Goal: Unclear

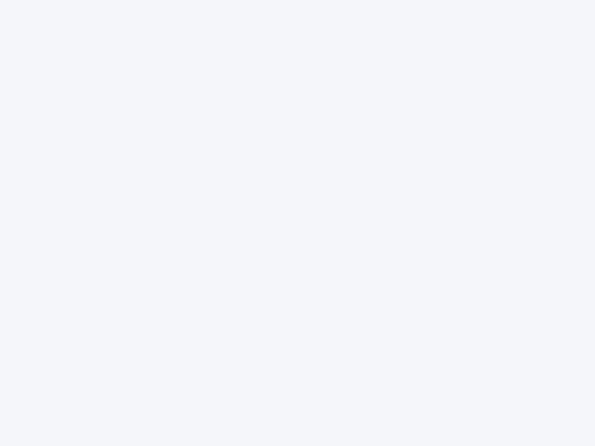
click at [297, 223] on div at bounding box center [297, 223] width 595 height 446
